Goal: Book appointment/travel/reservation

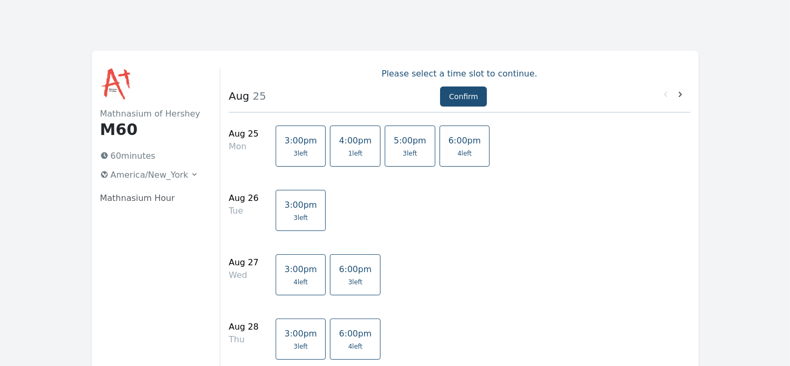
click at [152, 204] on div "Mathnasium of Hershey M60 60 minutes America/New_York Mathnasium Hour" at bounding box center [160, 302] width 121 height 471
click at [388, 160] on link "5:00pm 3 left" at bounding box center [410, 145] width 51 height 41
click at [683, 93] on icon at bounding box center [680, 94] width 11 height 11
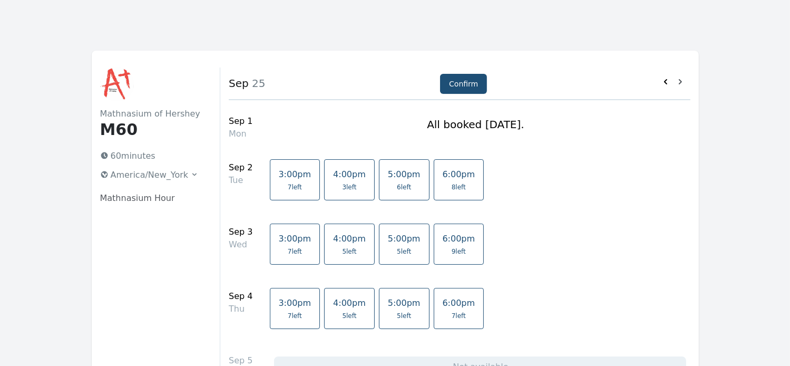
click at [665, 83] on icon at bounding box center [665, 81] width 3 height 5
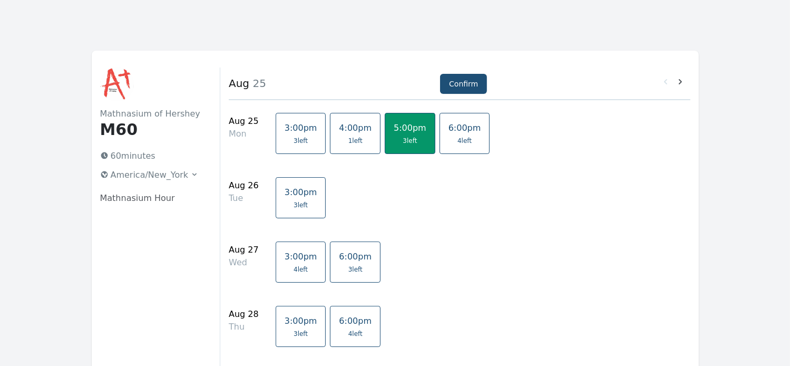
scroll to position [34, 0]
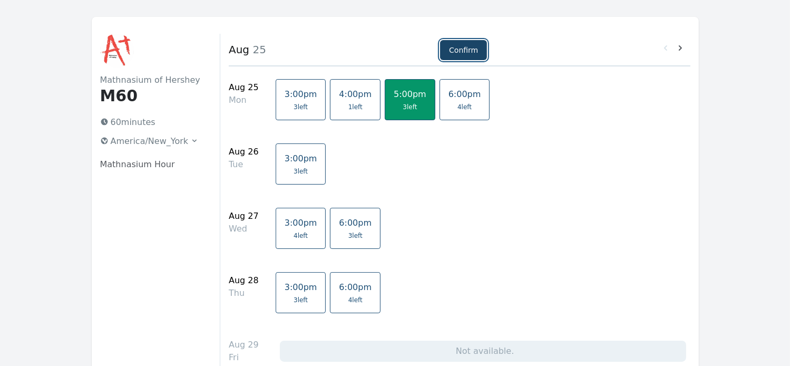
click at [472, 53] on button "Confirm" at bounding box center [463, 50] width 47 height 20
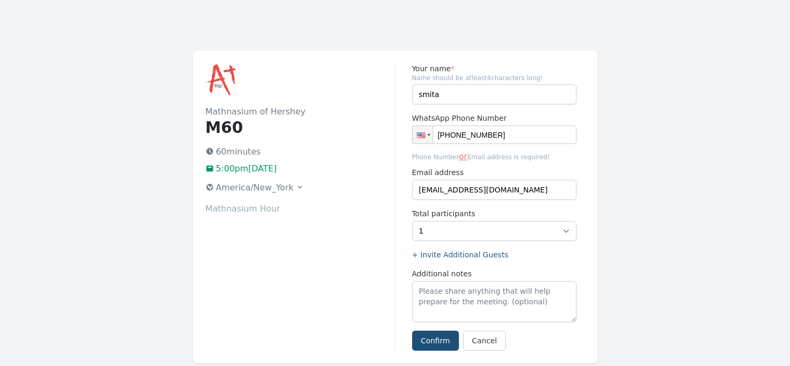
click at [296, 186] on icon at bounding box center [300, 187] width 8 height 8
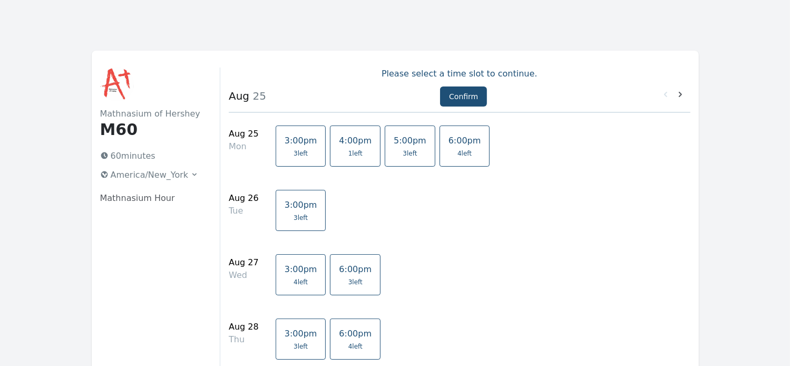
click at [387, 148] on link "5:00pm 3 left" at bounding box center [410, 145] width 51 height 41
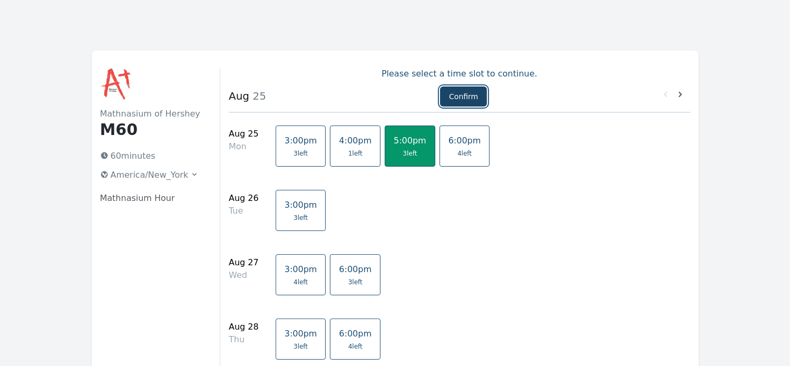
click at [459, 94] on button "Confirm" at bounding box center [463, 96] width 47 height 20
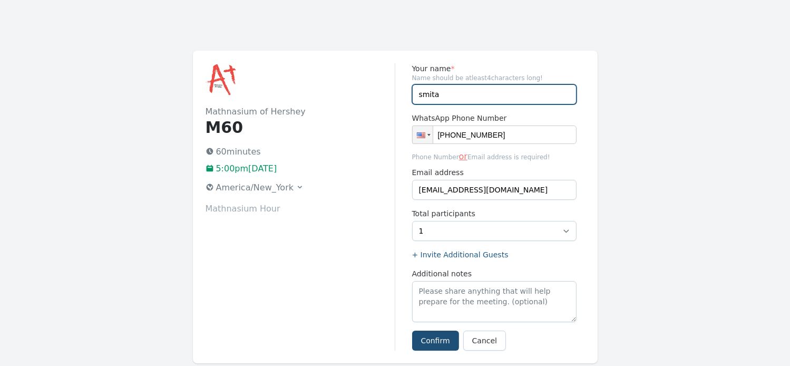
click at [457, 98] on input "smita" at bounding box center [494, 94] width 164 height 20
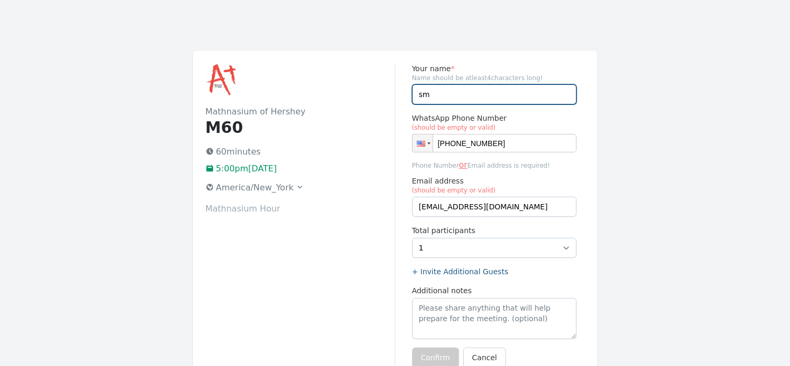
type input "s"
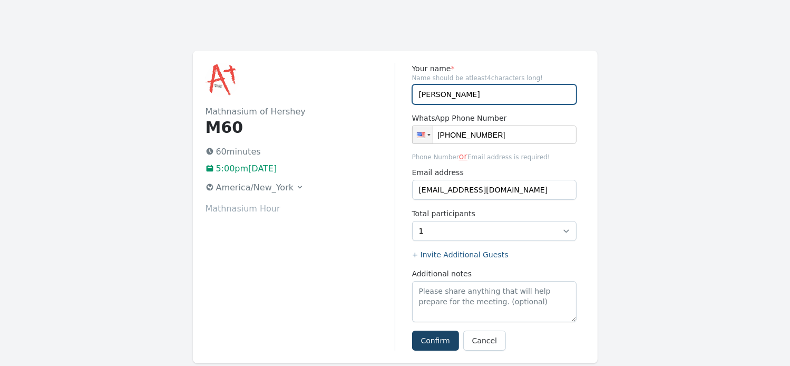
type input "[PERSON_NAME]"
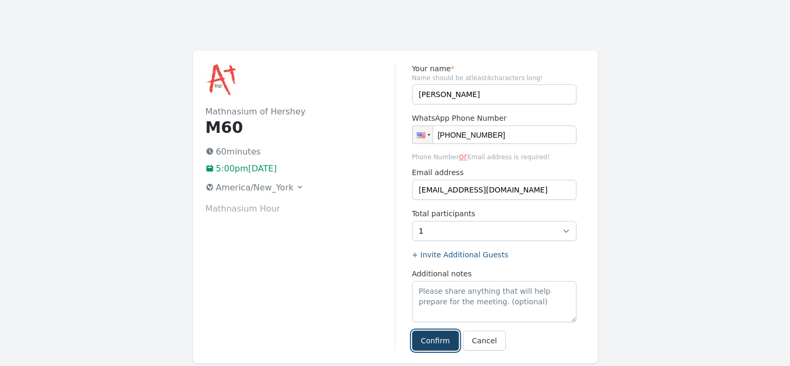
click at [433, 332] on button "Confirm" at bounding box center [435, 340] width 47 height 20
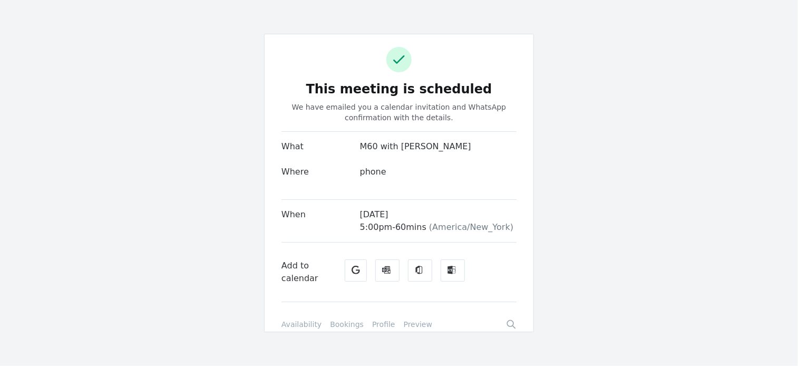
click at [336, 321] on link "Bookings" at bounding box center [347, 324] width 34 height 11
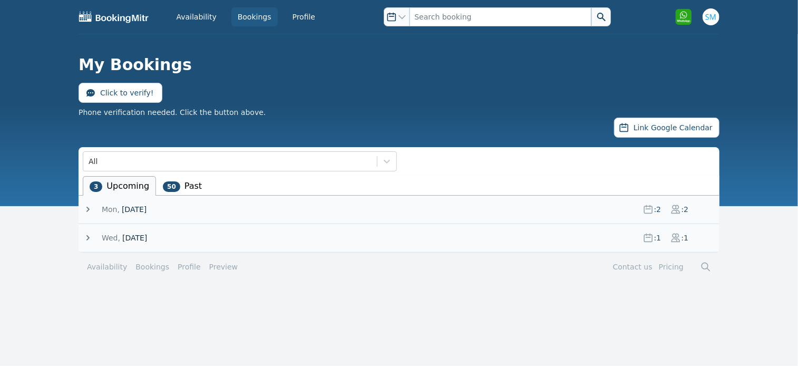
click at [87, 205] on icon at bounding box center [88, 209] width 11 height 11
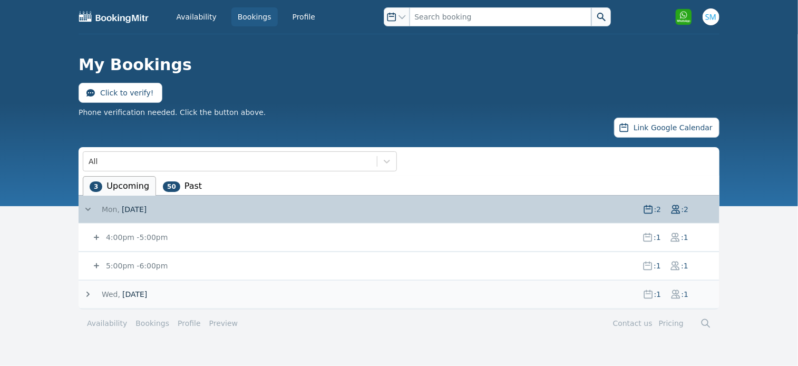
click at [93, 236] on icon at bounding box center [96, 237] width 11 height 11
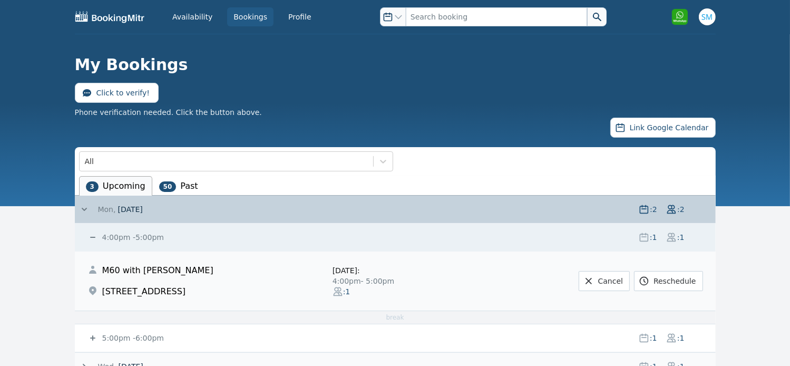
click at [93, 237] on icon at bounding box center [92, 237] width 5 height 1
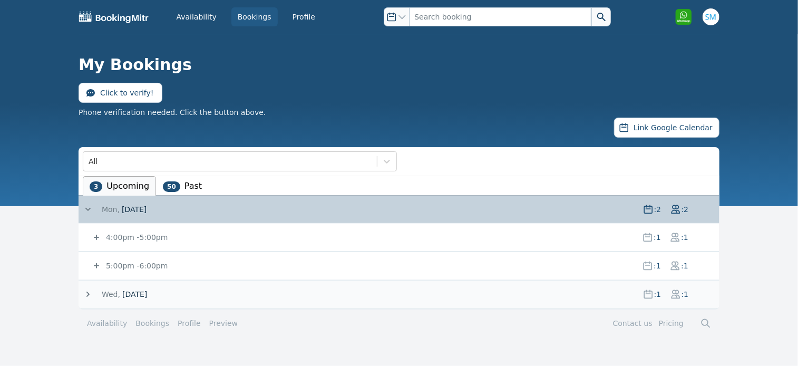
click at [99, 263] on icon at bounding box center [96, 265] width 11 height 11
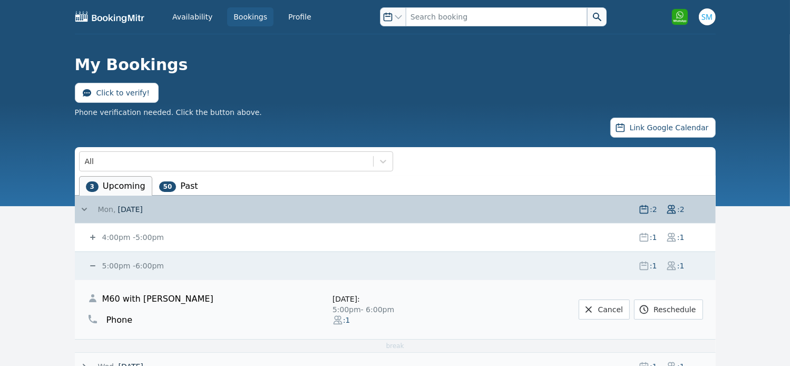
scroll to position [52, 0]
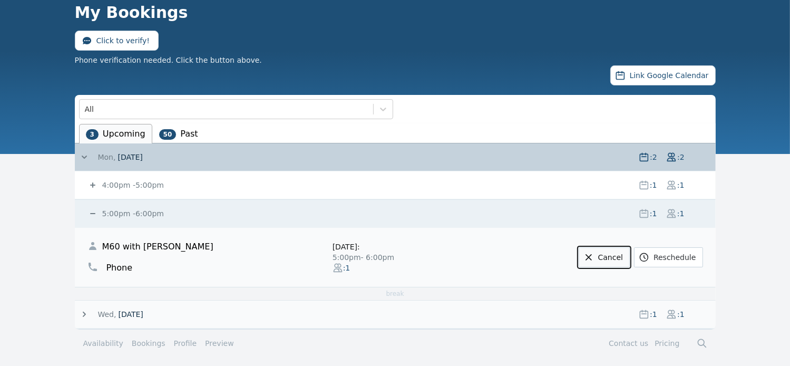
click at [592, 259] on icon at bounding box center [588, 257] width 11 height 11
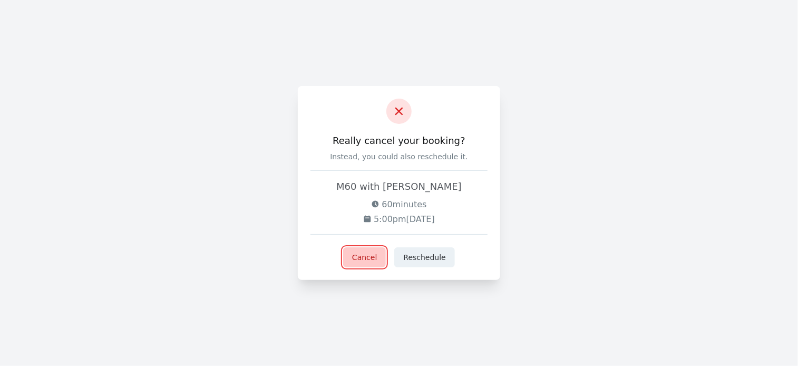
click at [362, 260] on button "Cancel" at bounding box center [364, 257] width 43 height 20
